Goal: Task Accomplishment & Management: Manage account settings

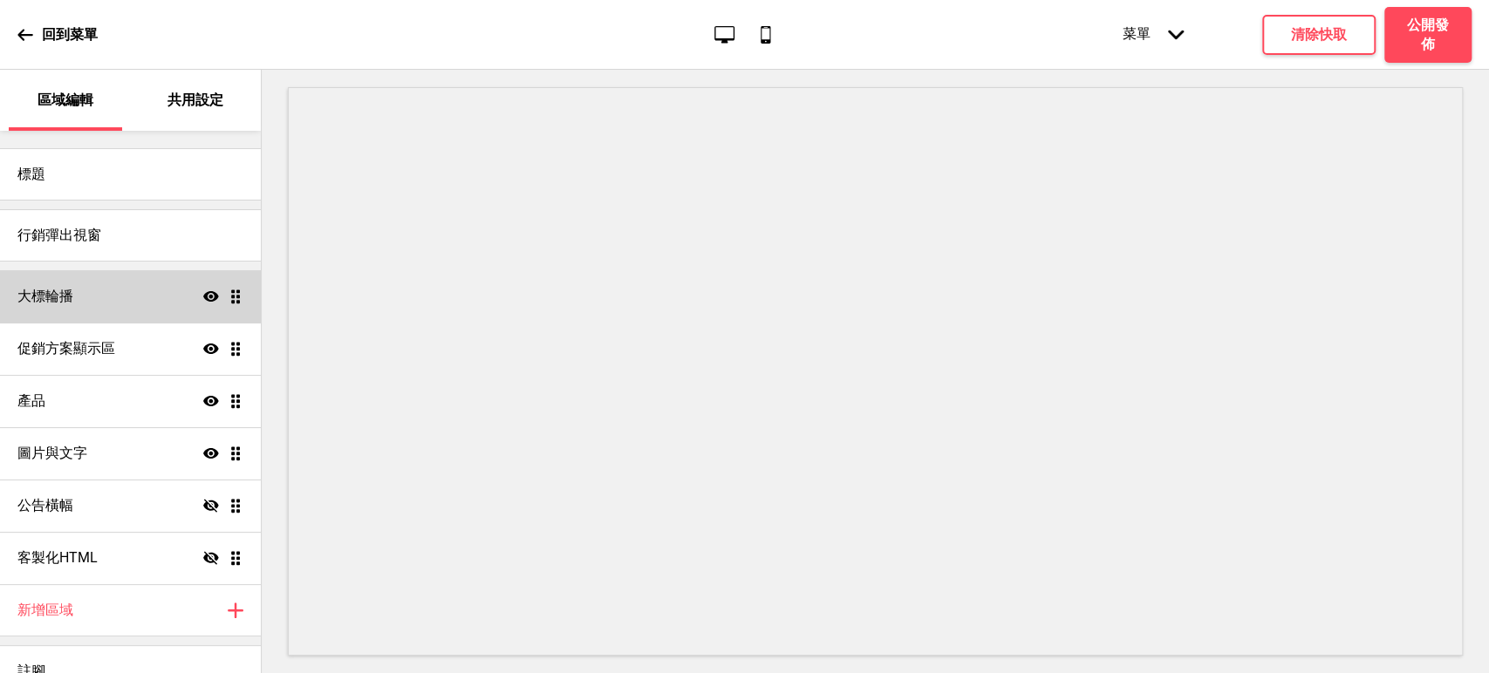
click at [114, 302] on div "大標輪播 顯示 拖曳" at bounding box center [130, 296] width 261 height 52
select select "10000"
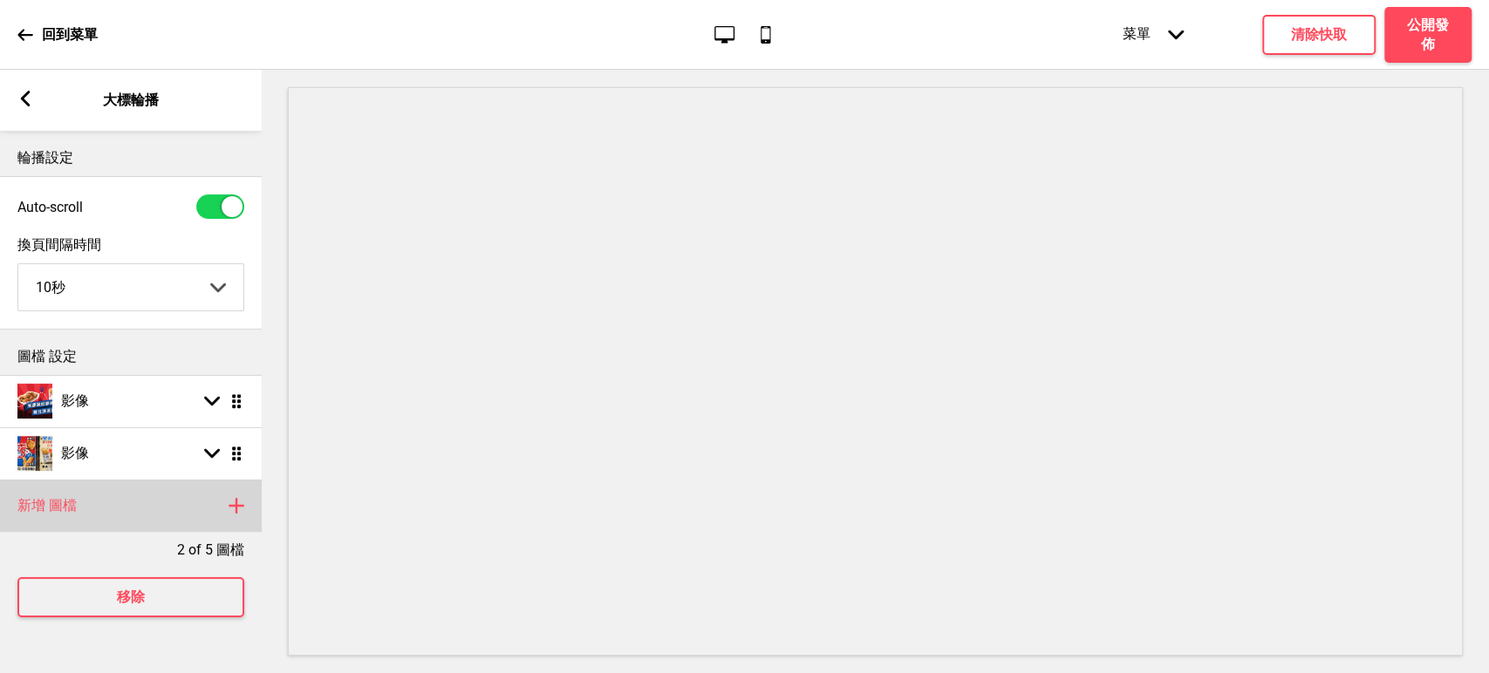
click at [111, 515] on div "新增 圖檔 加上" at bounding box center [131, 506] width 262 height 52
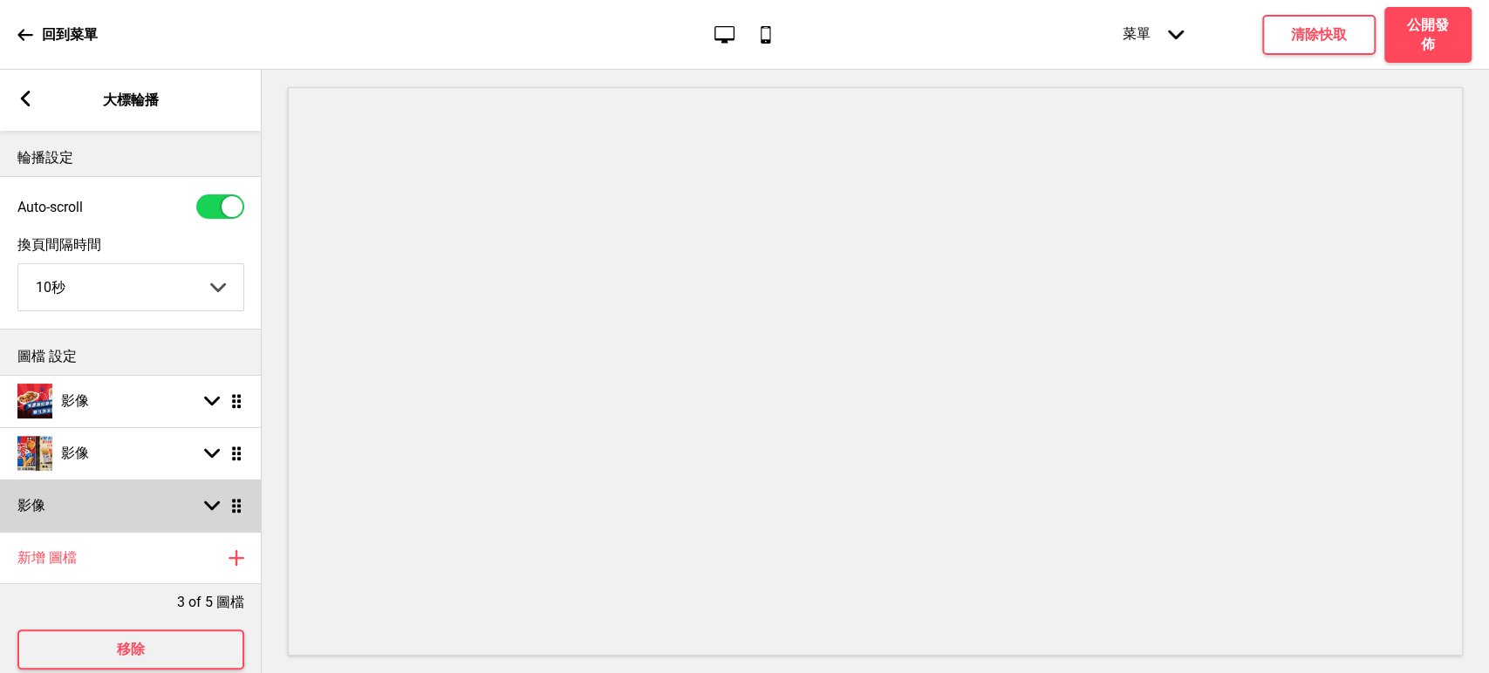
click at [112, 515] on div "影像 箭頭down 拖曳" at bounding box center [131, 506] width 262 height 52
select select "right"
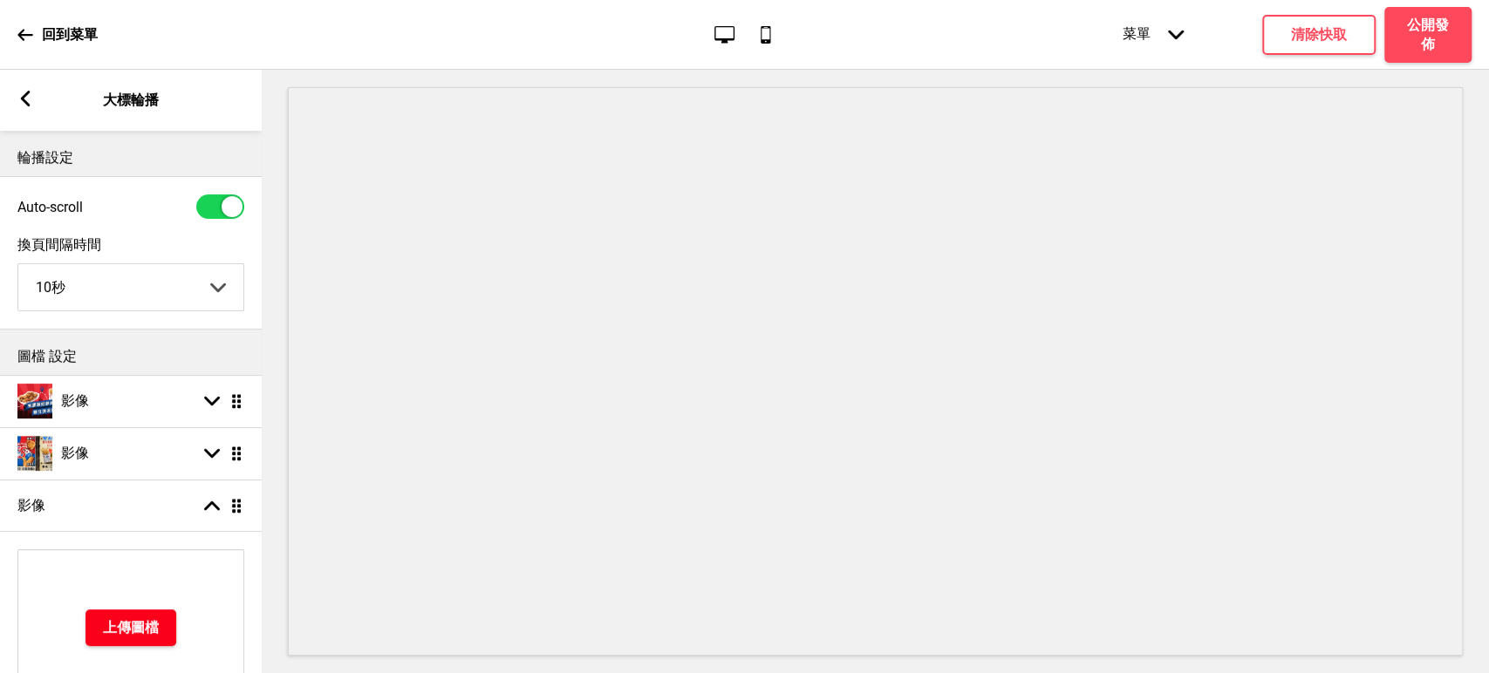
click at [123, 631] on h4 "上傳圖檔" at bounding box center [131, 627] width 56 height 19
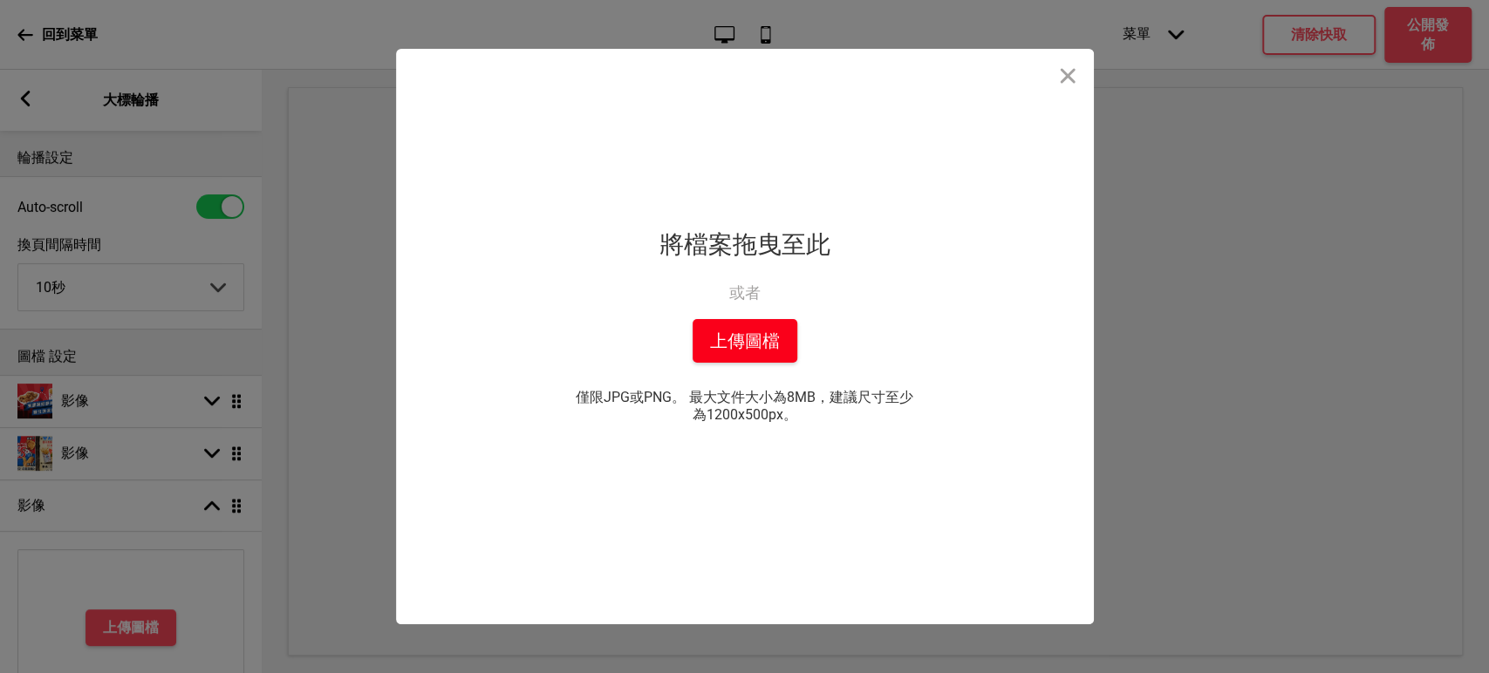
click at [726, 360] on button "上傳圖檔" at bounding box center [744, 341] width 105 height 44
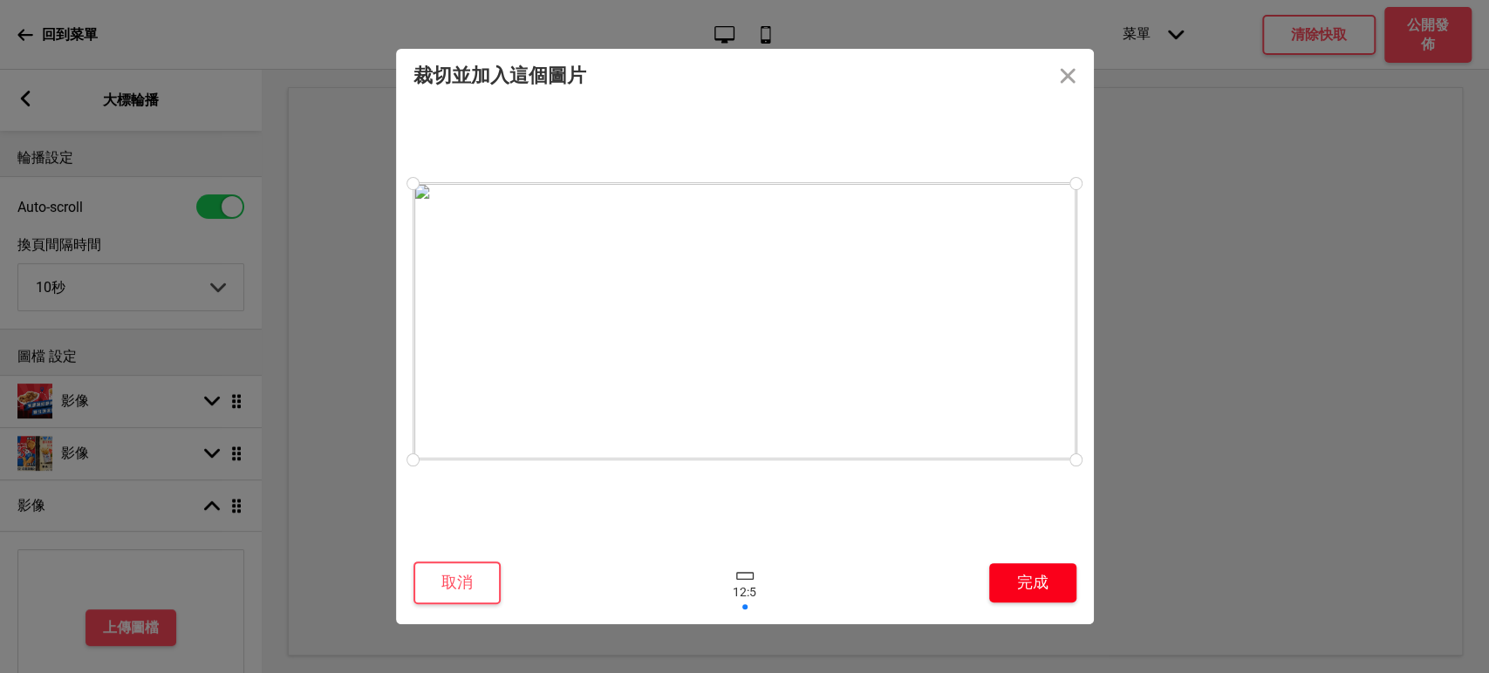
click at [1019, 587] on button "完成" at bounding box center [1032, 582] width 87 height 39
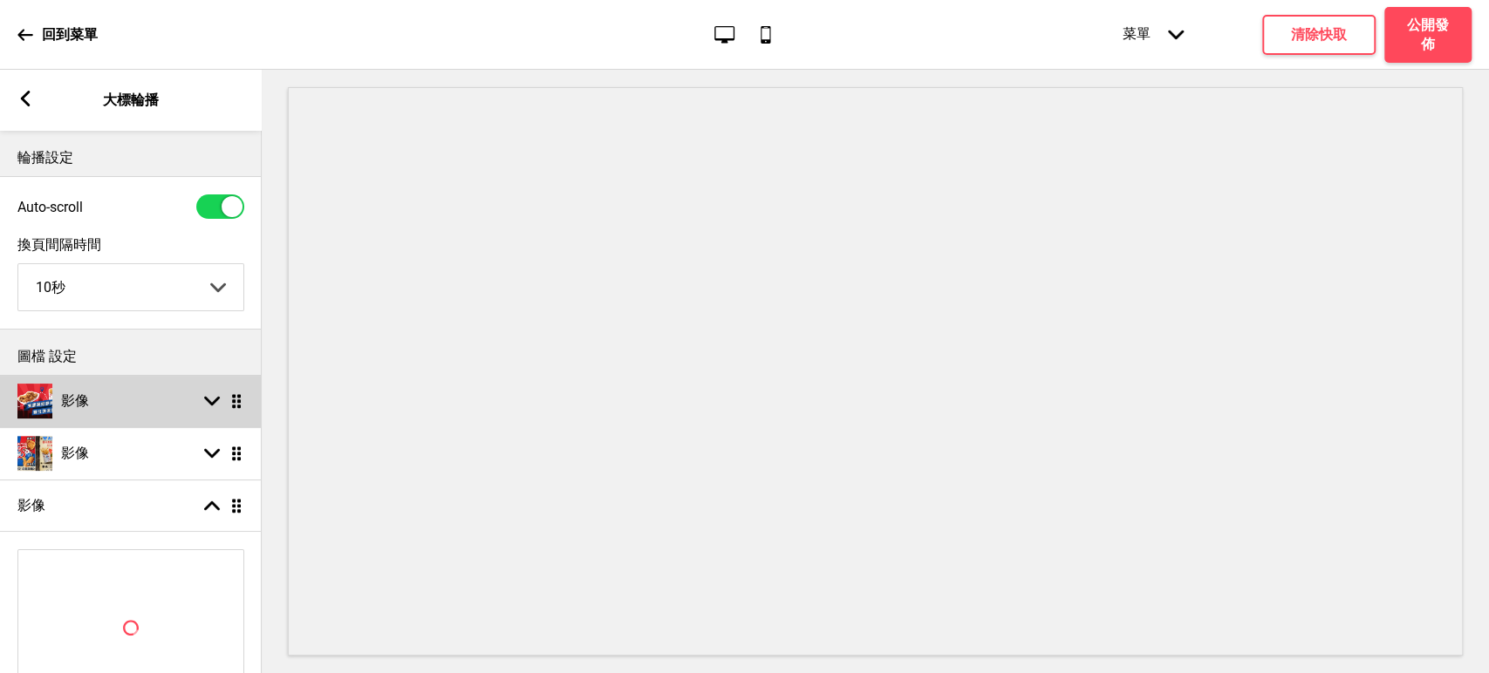
select select "right"
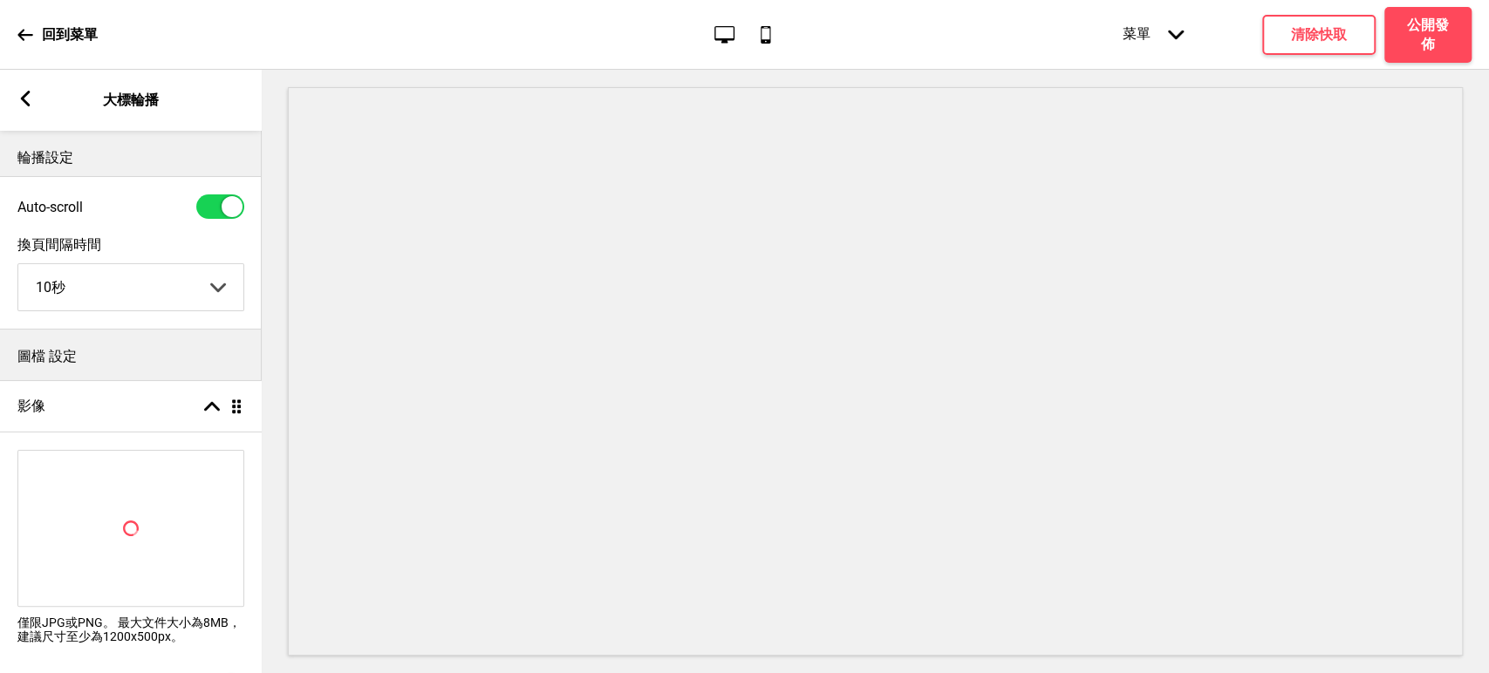
drag, startPoint x: 239, startPoint y: 508, endPoint x: 242, endPoint y: 401, distance: 106.5
select select "right"
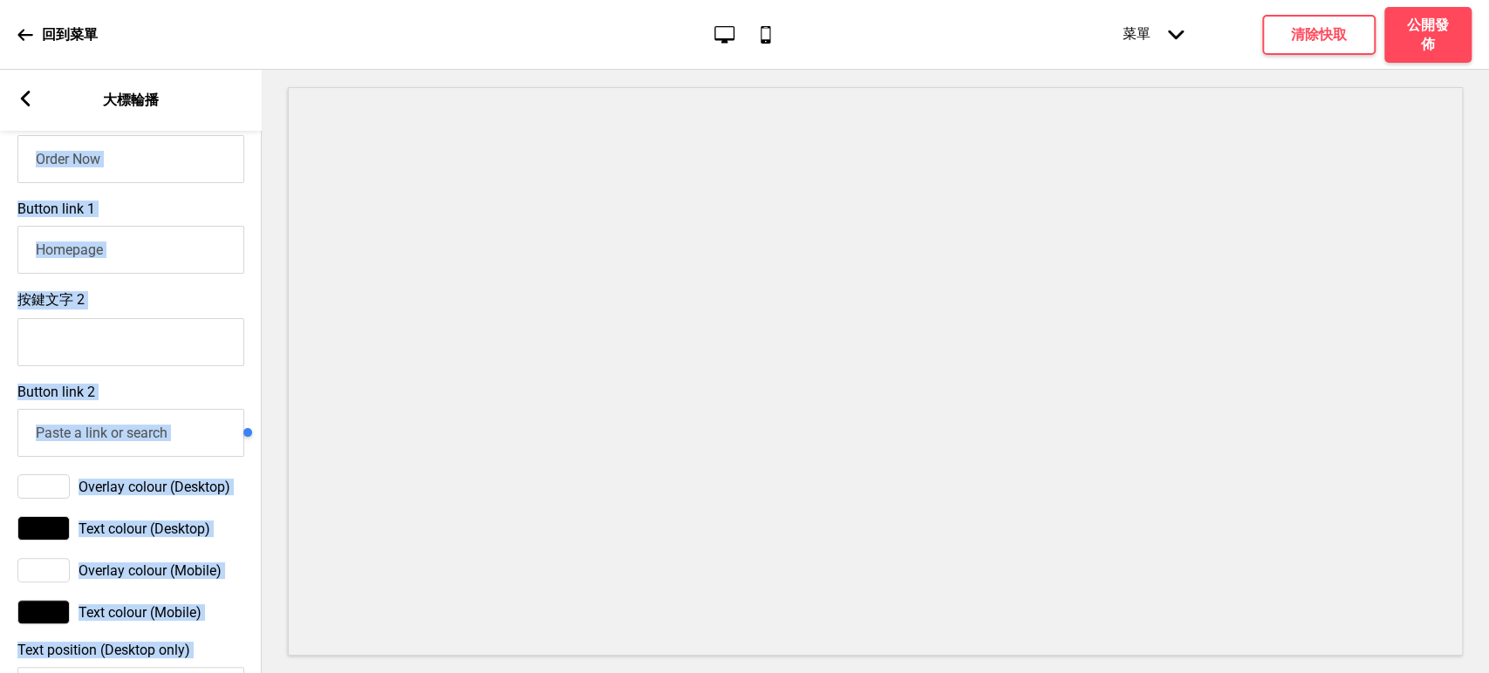
scroll to position [258, 0]
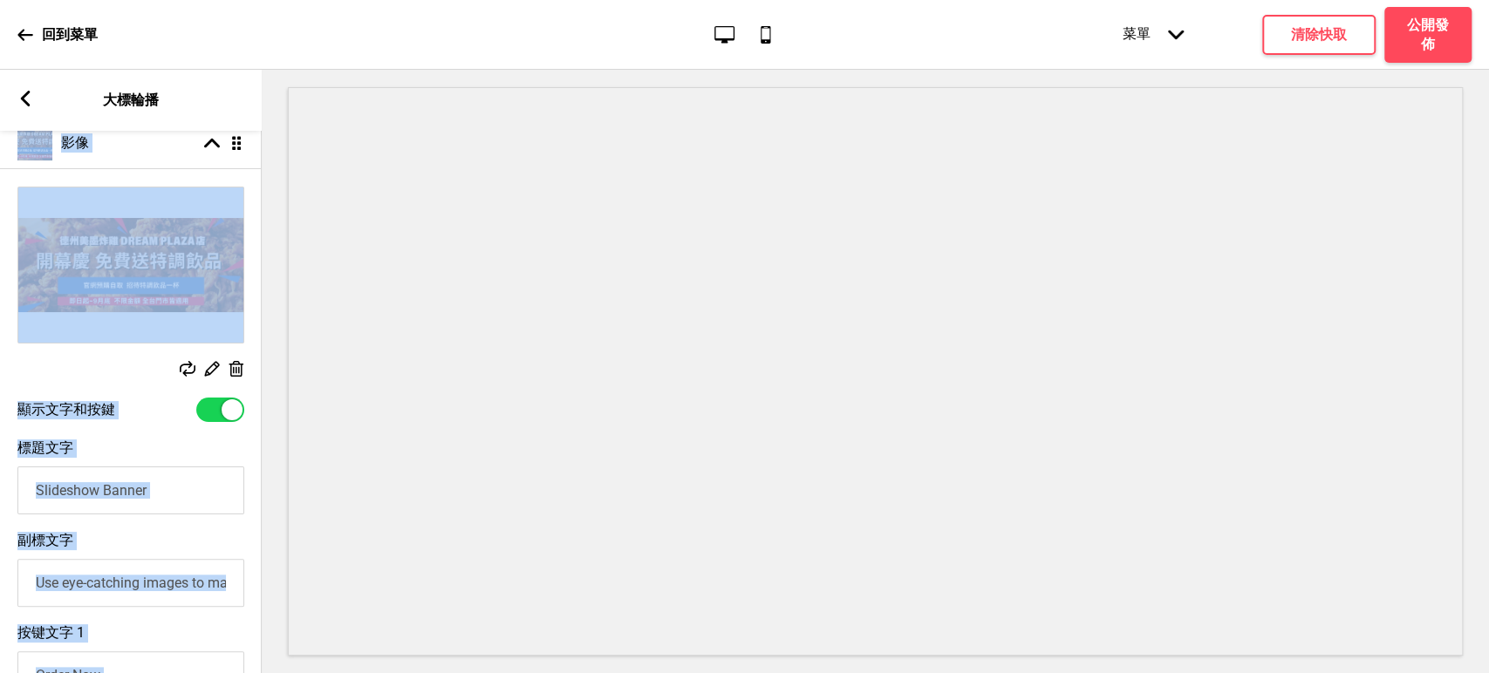
click at [218, 408] on div at bounding box center [220, 410] width 48 height 24
checkbox input "false"
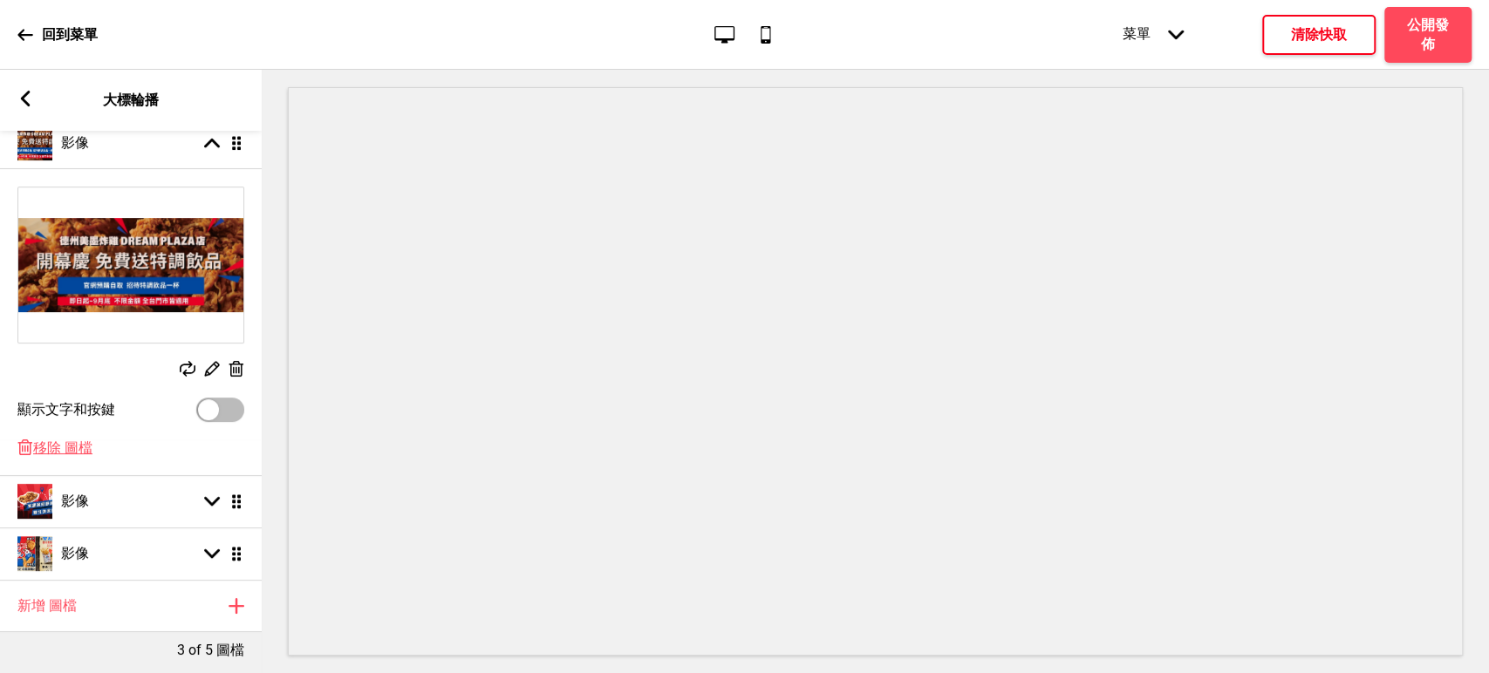
click at [1294, 44] on h4 "清除快取" at bounding box center [1319, 34] width 56 height 19
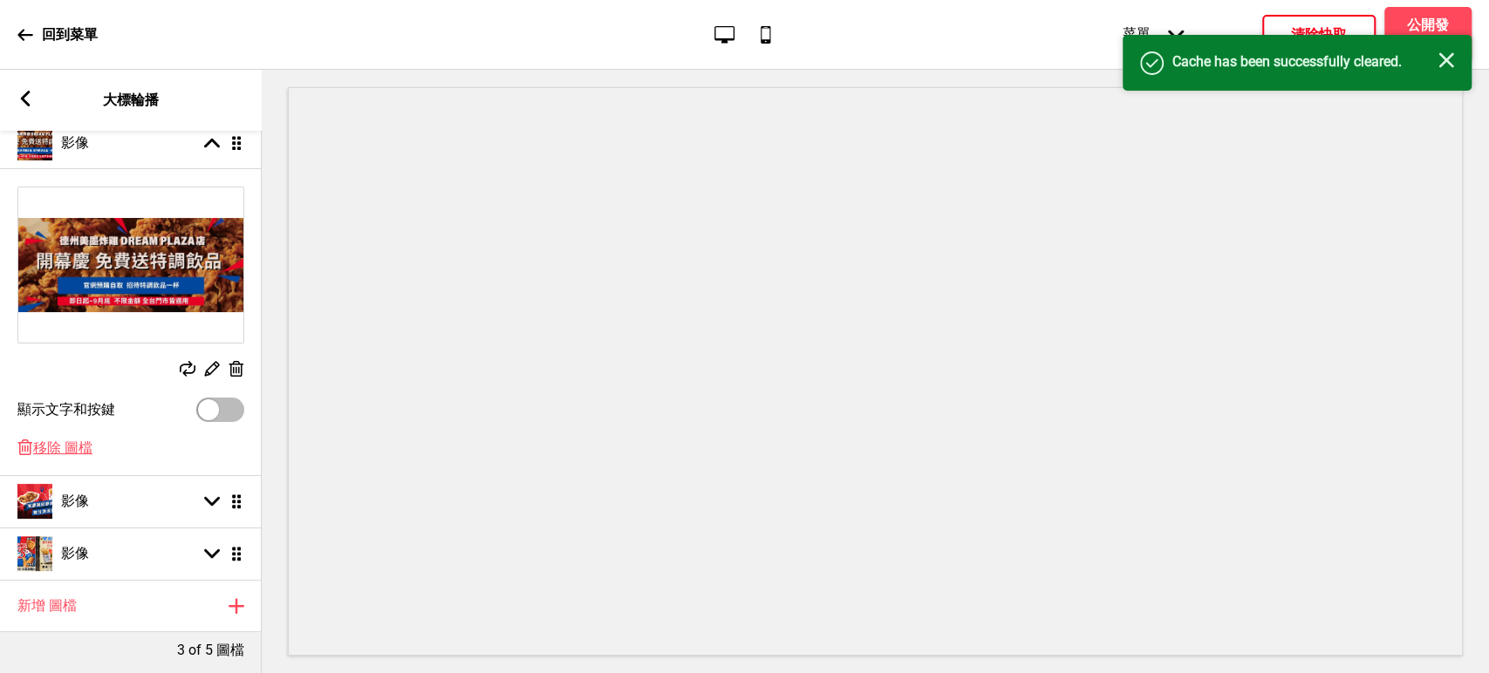
click at [1449, 59] on icon "关闭" at bounding box center [1446, 60] width 16 height 16
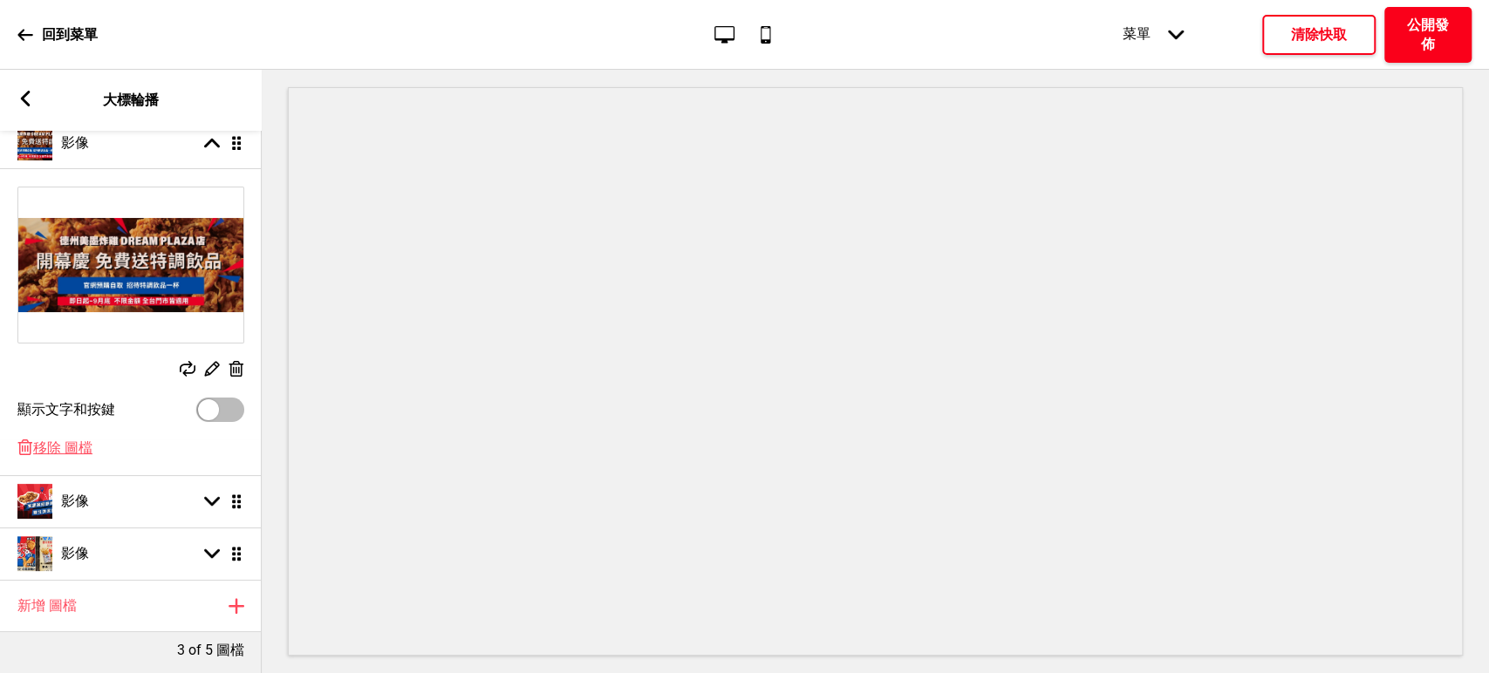
click at [1416, 27] on h4 "公開發佈" at bounding box center [1427, 35] width 52 height 38
click at [886, 365] on button "確定" at bounding box center [833, 378] width 143 height 40
